Goal: Information Seeking & Learning: Learn about a topic

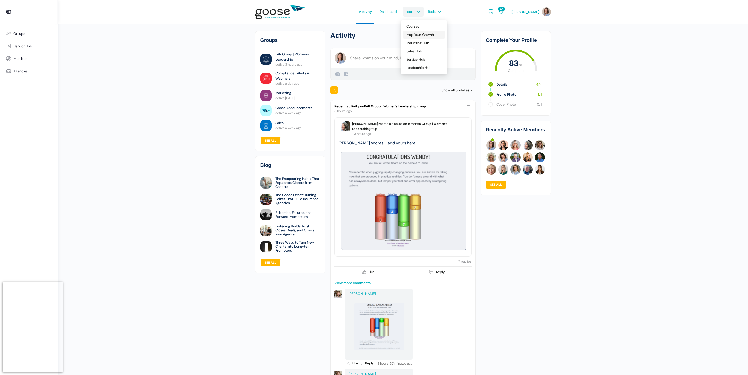
click at [412, 34] on span "Map Your Growth" at bounding box center [419, 34] width 27 height 5
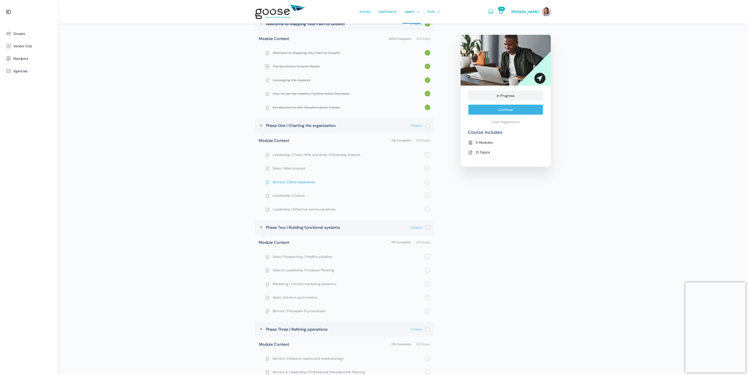
scroll to position [244, 0]
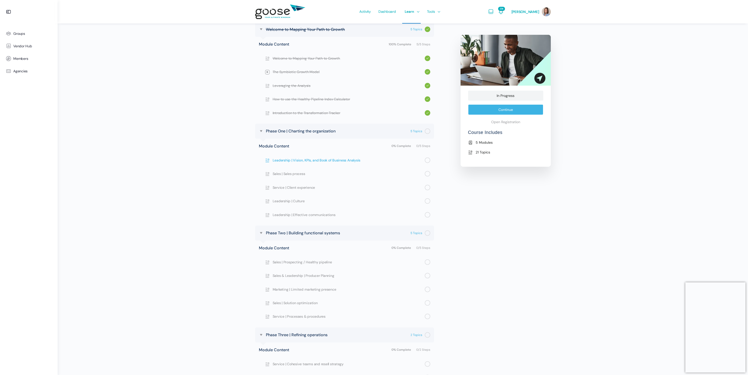
click at [304, 158] on span "Leadership | Vision, KPIs, and Book of Business Analysis" at bounding box center [348, 161] width 152 height 6
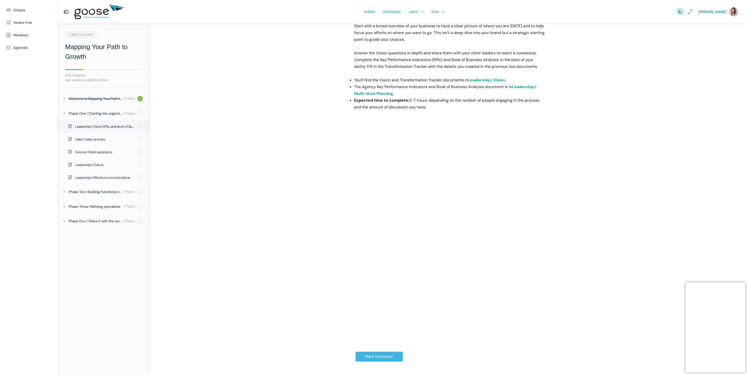
scroll to position [97, 0]
